Goal: Browse casually

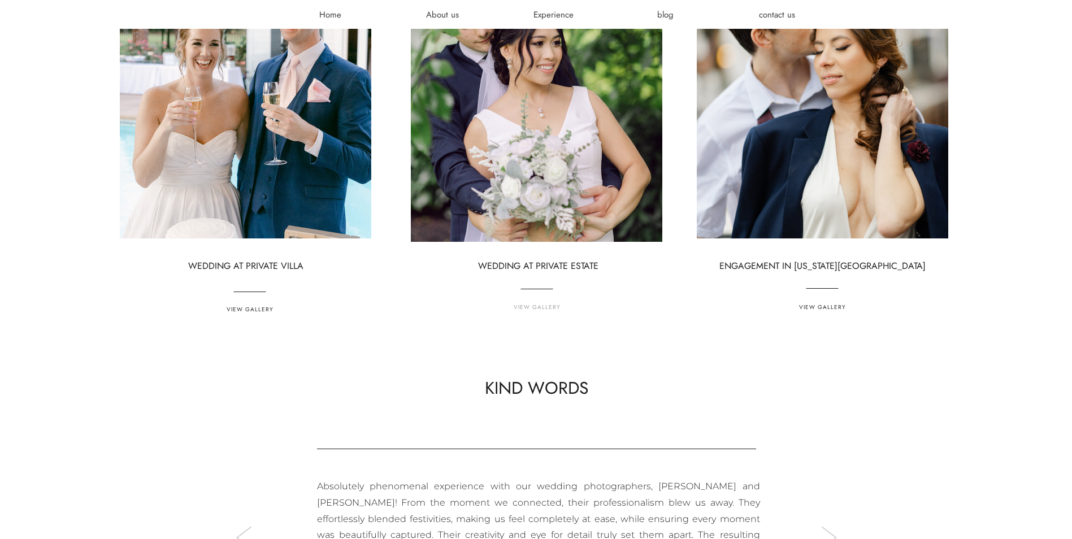
scroll to position [3052, 0]
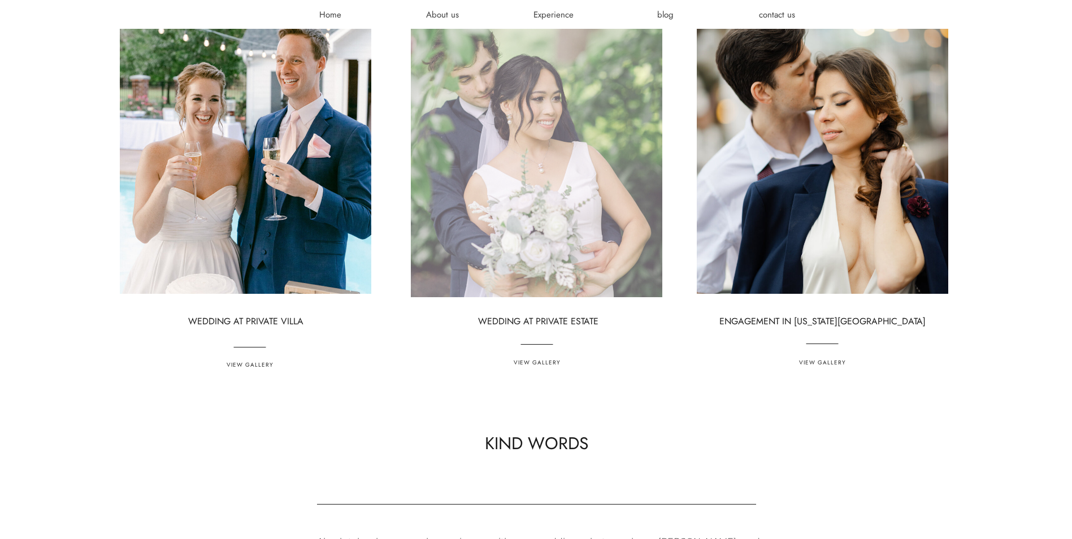
click at [528, 210] on div at bounding box center [536, 132] width 251 height 332
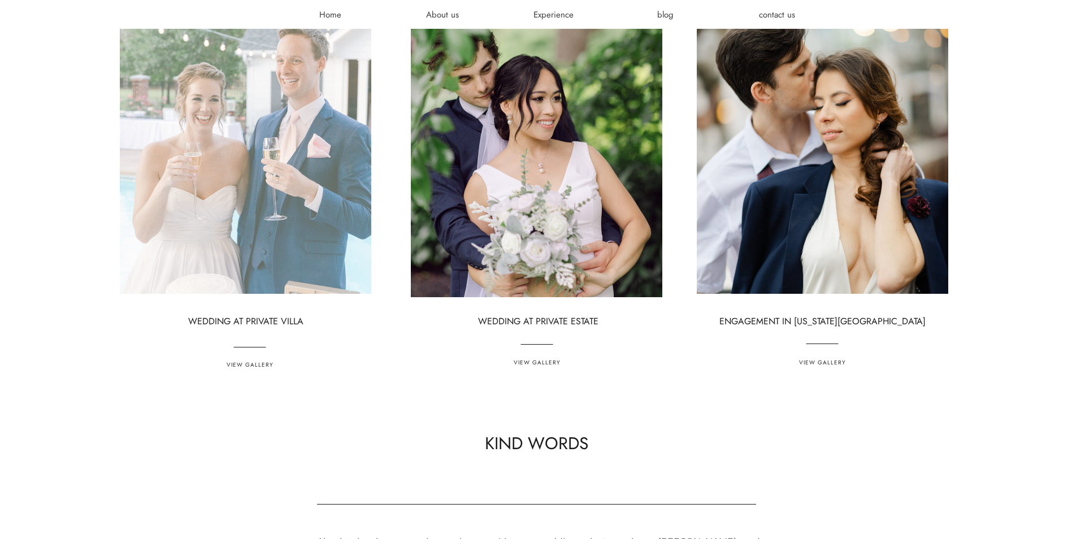
click at [261, 157] on div at bounding box center [245, 128] width 251 height 332
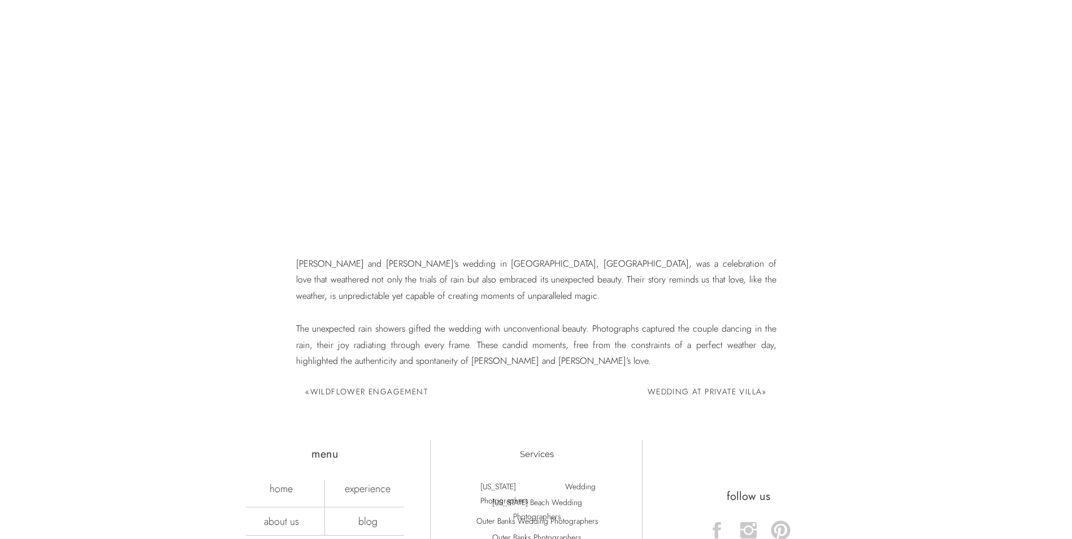
scroll to position [5990, 0]
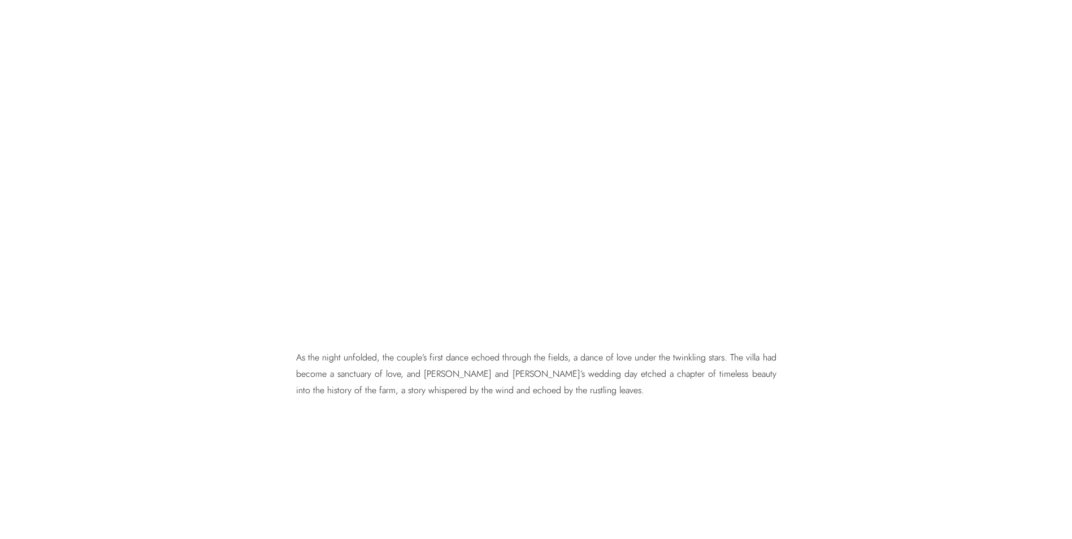
scroll to position [3560, 0]
